Goal: Transaction & Acquisition: Purchase product/service

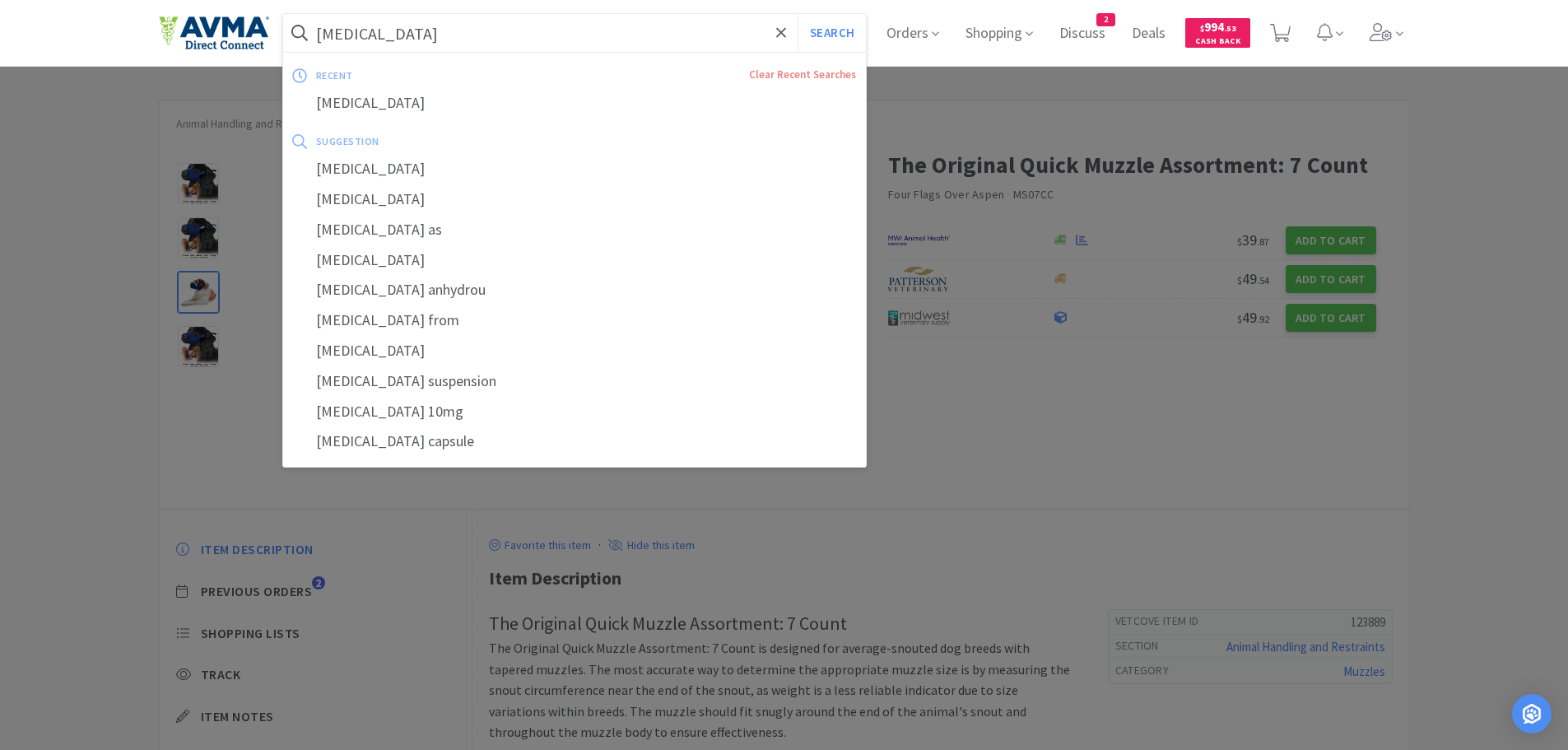
click at [527, 31] on input "[MEDICAL_DATA]" at bounding box center [575, 32] width 584 height 38
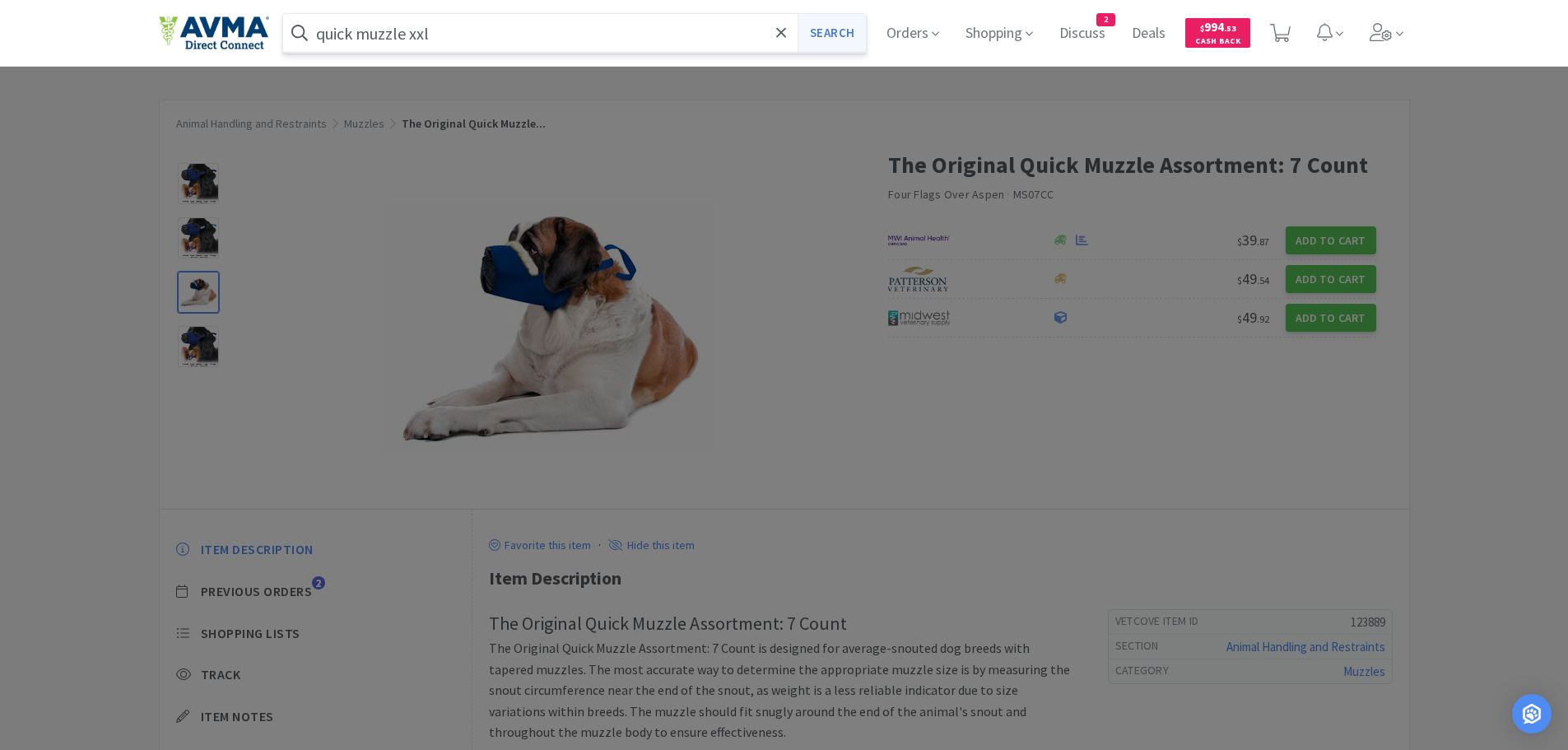
type input "quick muzzle xxl"
click at [844, 27] on button "Search" at bounding box center [831, 32] width 69 height 38
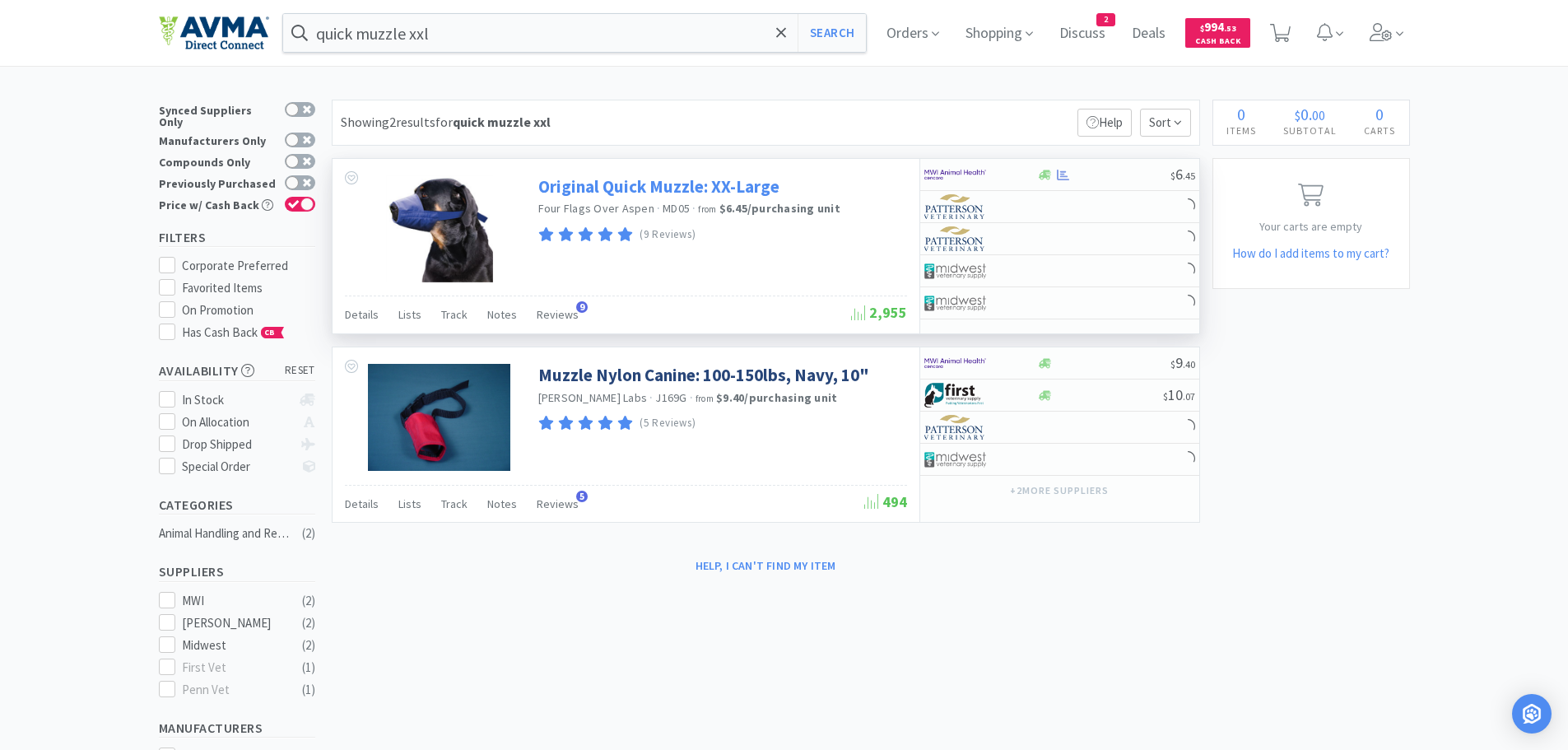
click at [653, 189] on link "Original Quick Muzzle: XX-Large" at bounding box center [659, 186] width 242 height 22
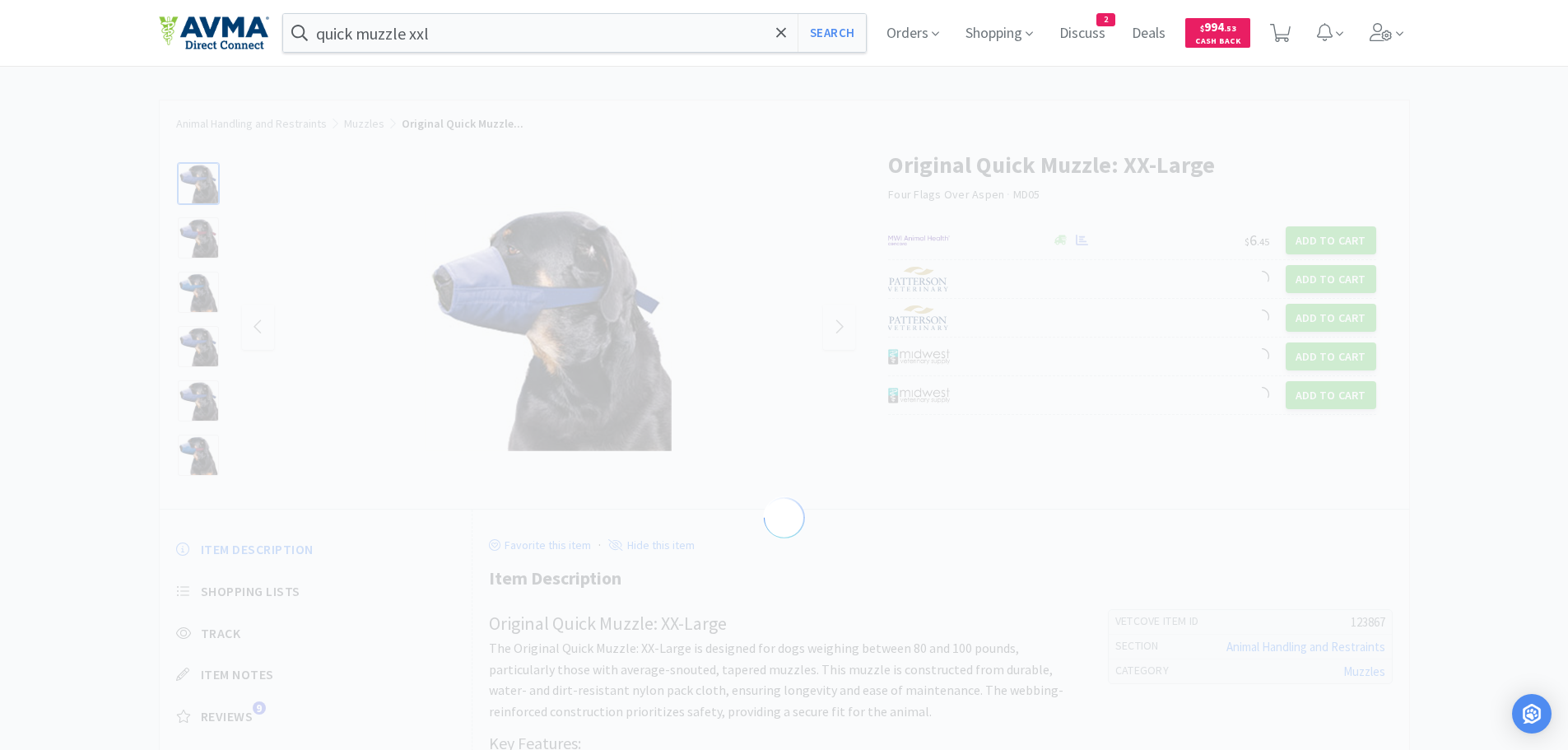
select select "123867"
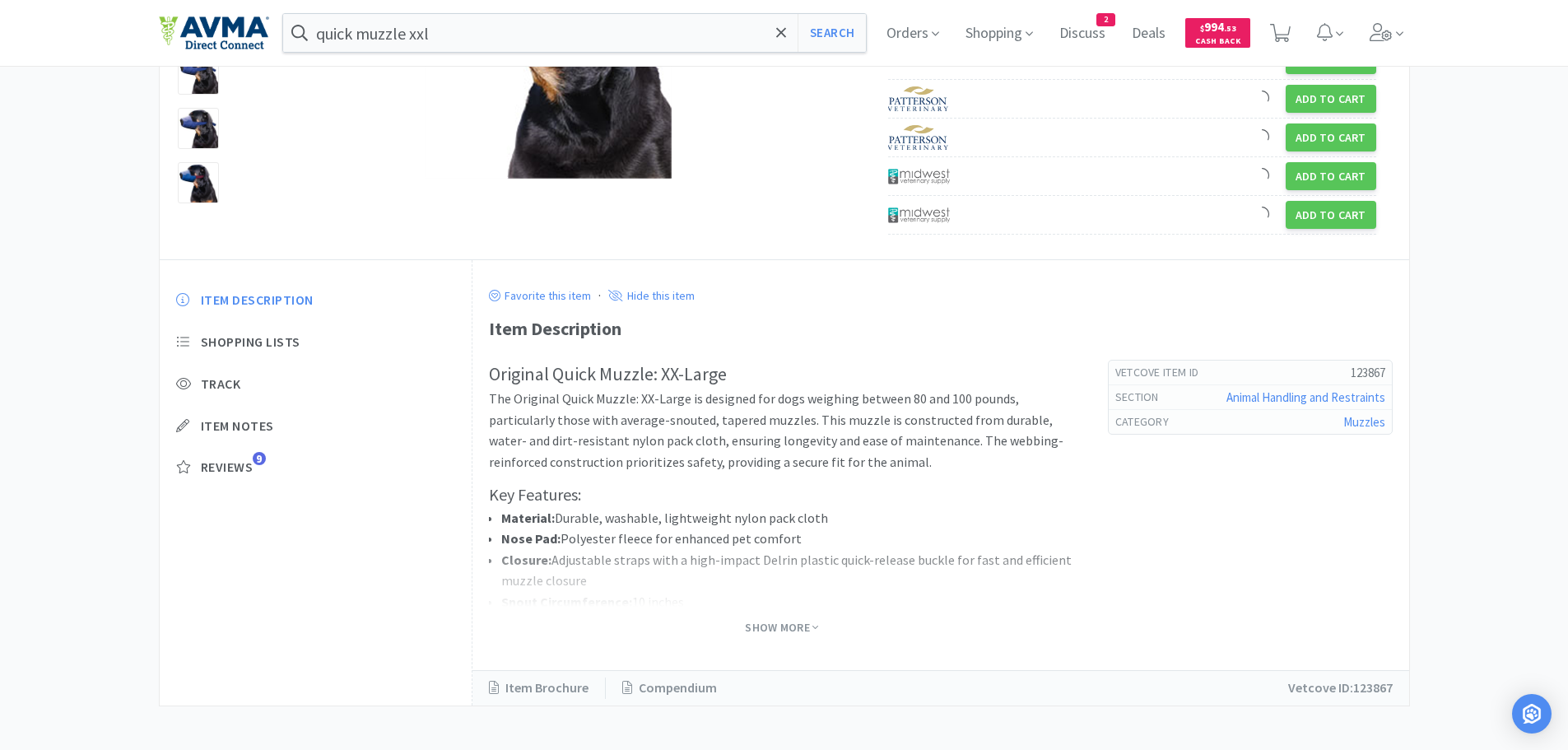
scroll to position [278, 0]
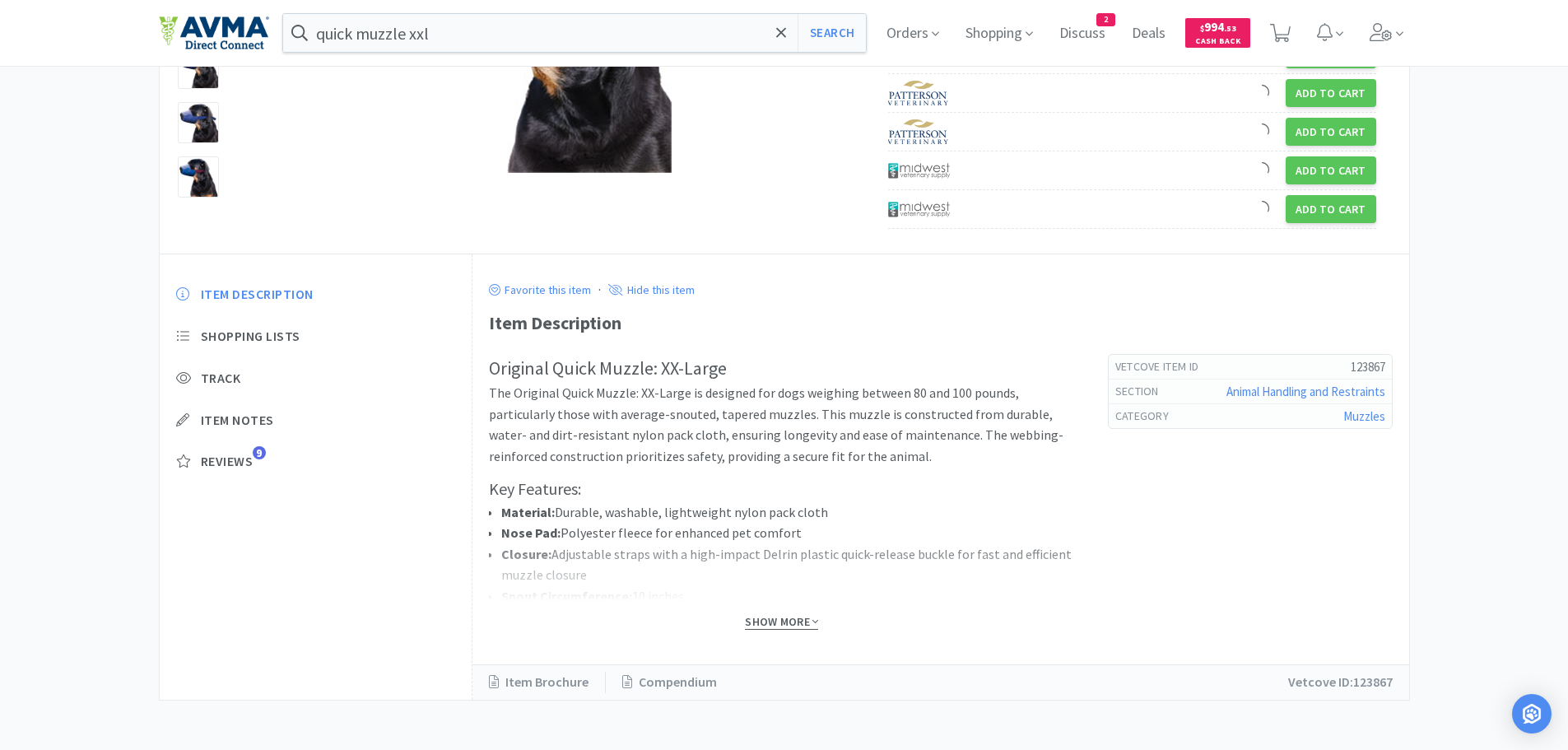
click at [791, 628] on span "Show More" at bounding box center [782, 621] width 73 height 15
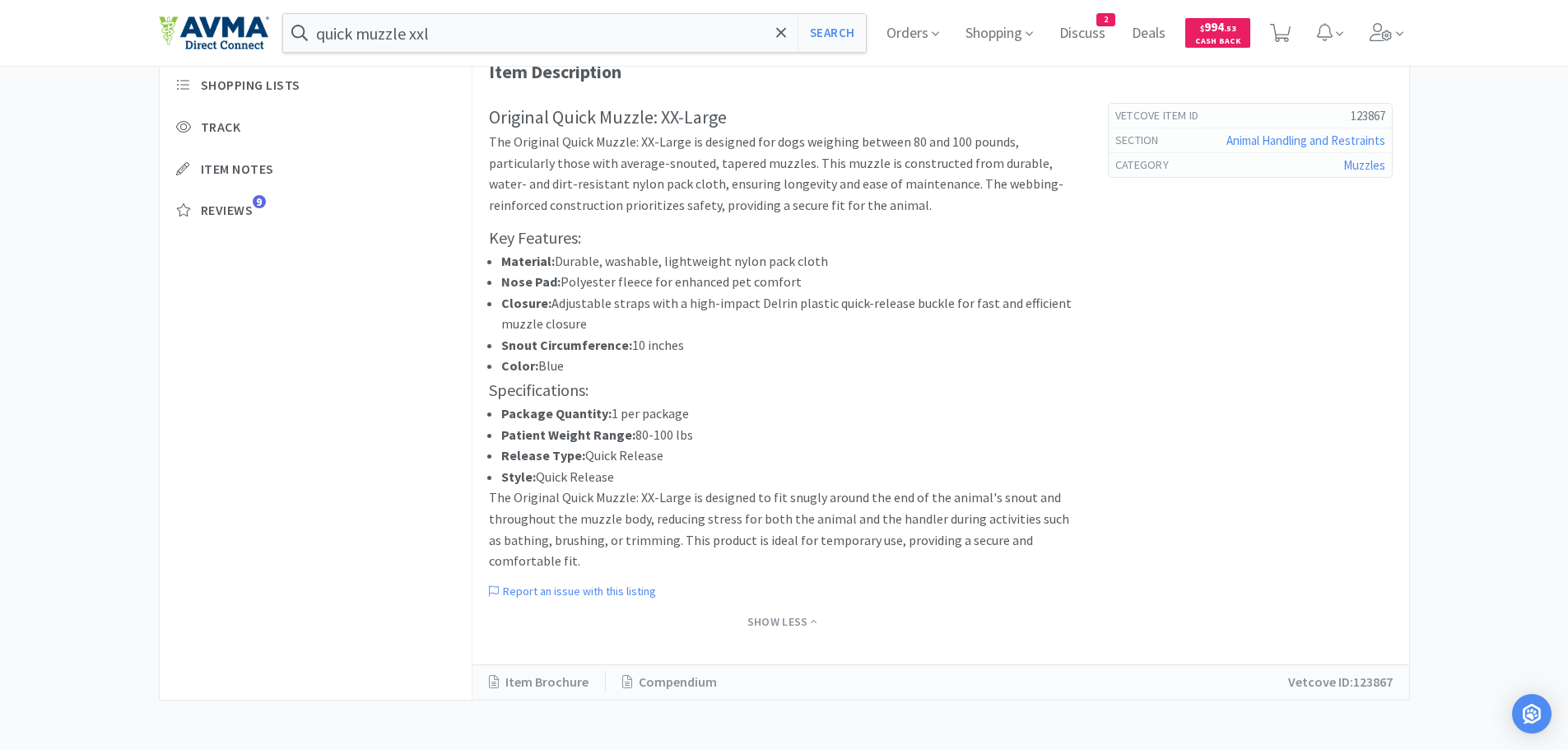
scroll to position [0, 0]
